Goal: Book appointment/travel/reservation

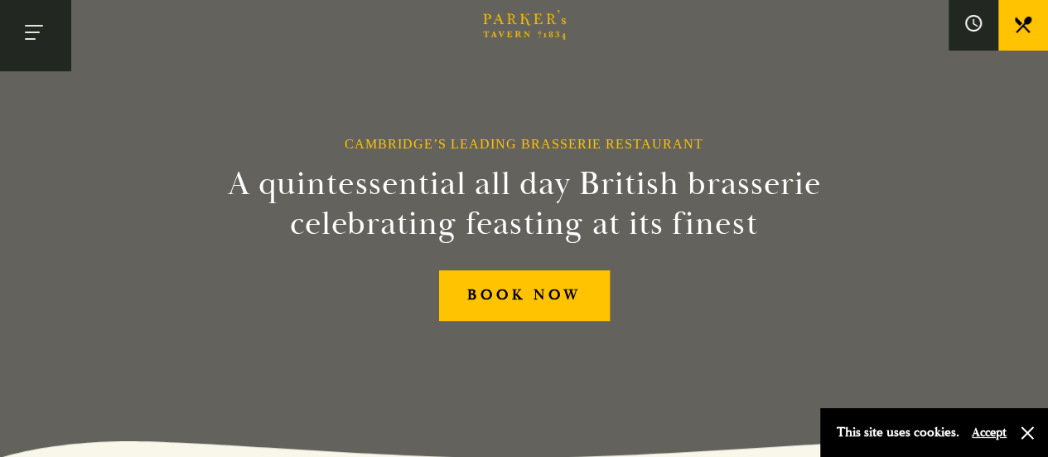
click at [38, 26] on button "Toggle navigation" at bounding box center [35, 35] width 70 height 70
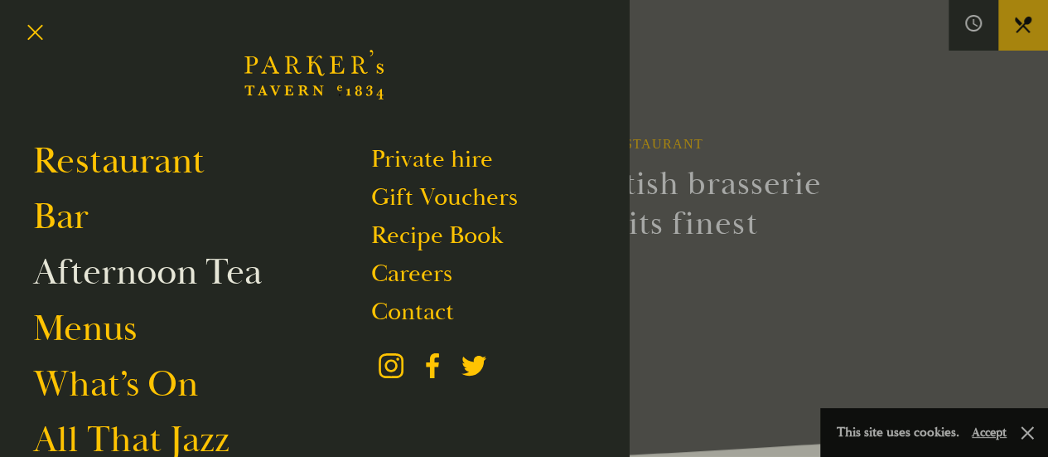
click at [171, 278] on link "Afternoon Tea" at bounding box center [147, 272] width 229 height 46
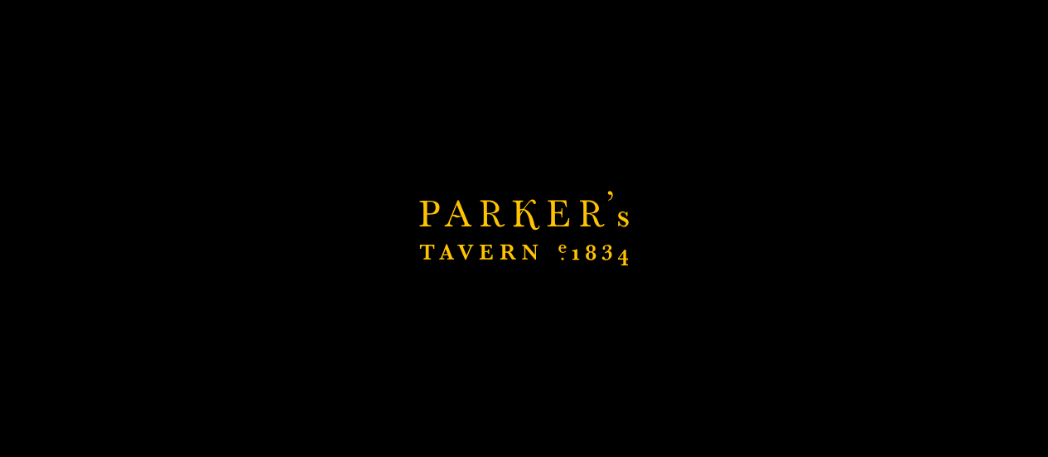
scroll to position [83, 0]
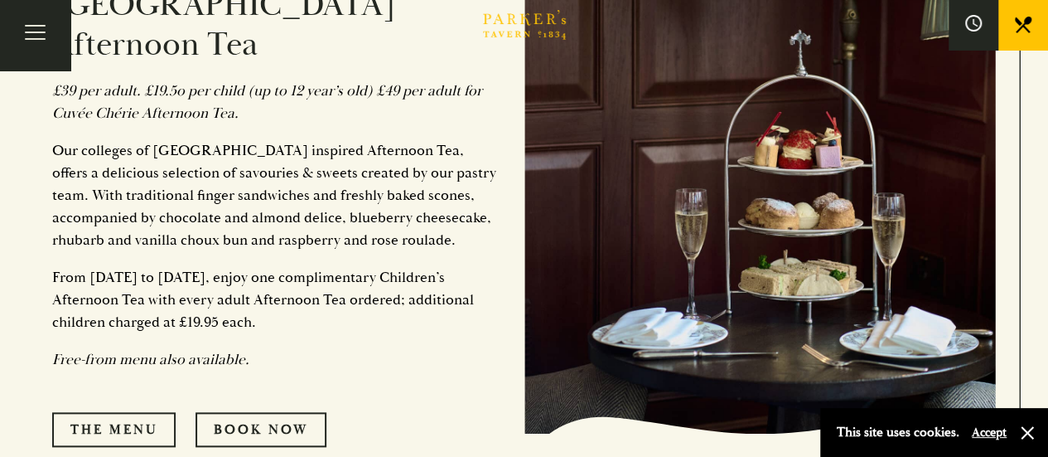
scroll to position [746, 0]
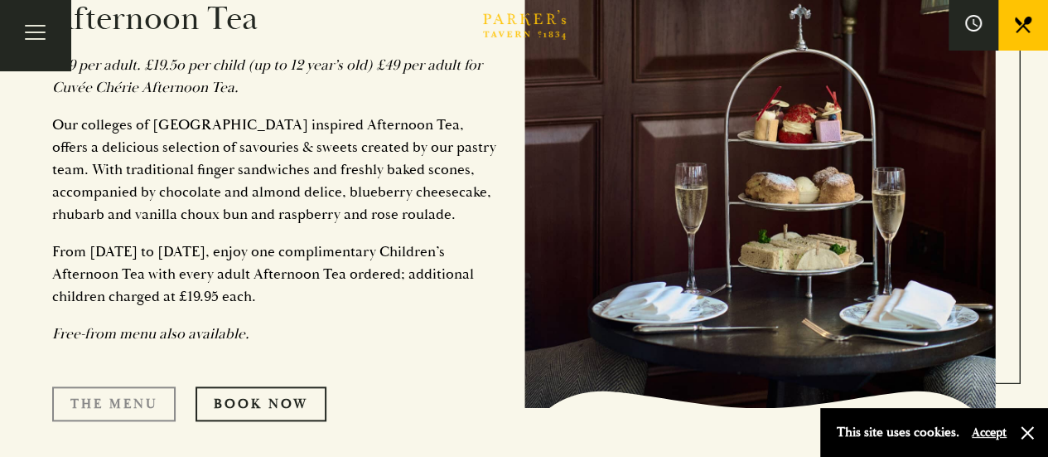
click at [115, 386] on link "The Menu" at bounding box center [113, 403] width 123 height 35
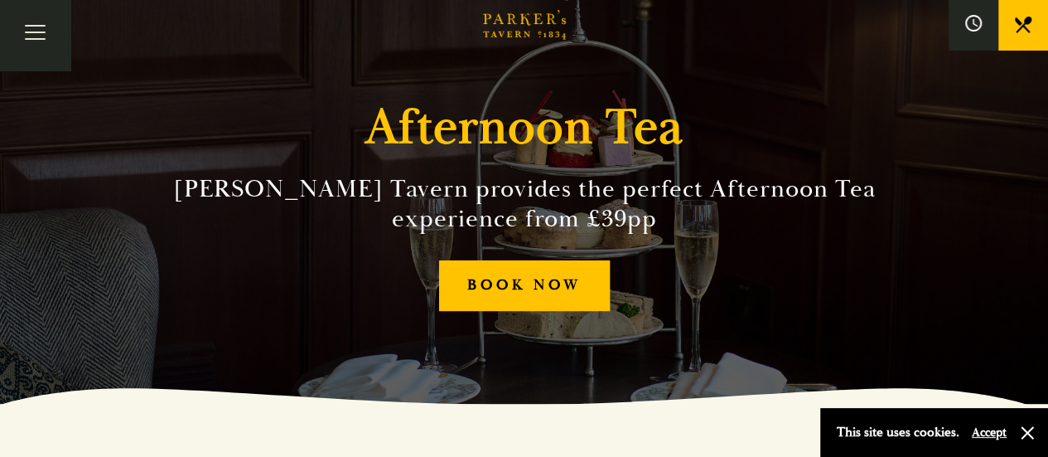
scroll to position [0, 0]
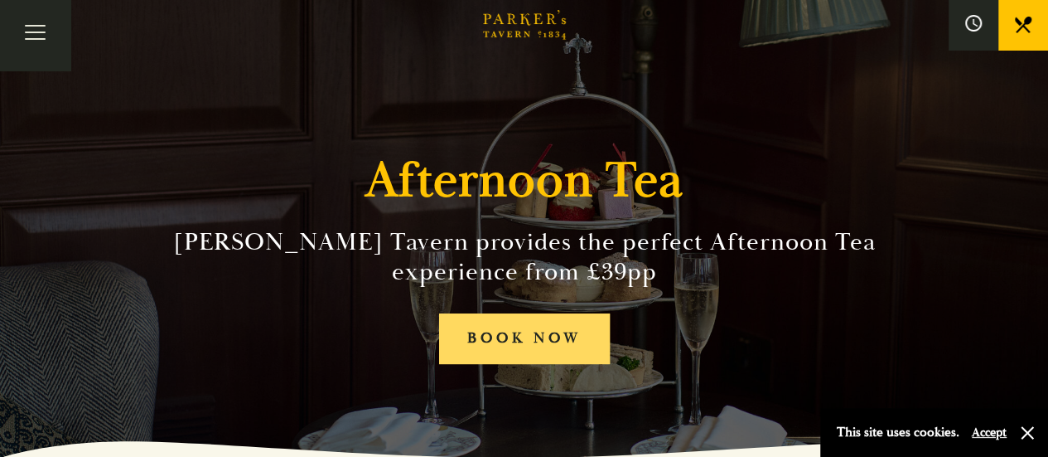
click at [539, 341] on link "BOOK NOW" at bounding box center [524, 338] width 171 height 51
